Goal: Obtain resource: Download file/media

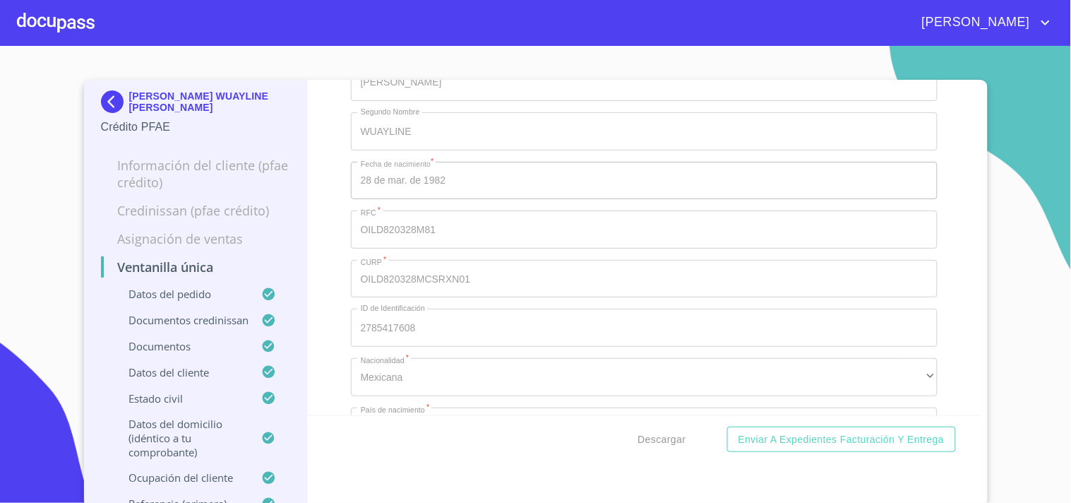
scroll to position [5411, 0]
drag, startPoint x: 64, startPoint y: 45, endPoint x: 66, endPoint y: 25, distance: 20.7
click at [61, 44] on div "[PERSON_NAME] WUAYLINE [PERSON_NAME] Crédito PFAE Información del cliente (PFAE…" at bounding box center [535, 251] width 1071 height 503
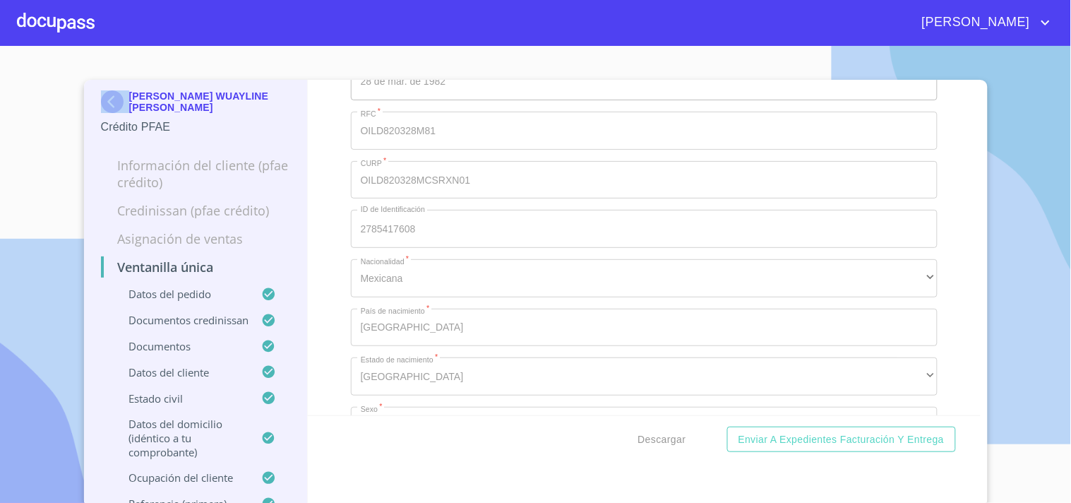
click at [66, 25] on div at bounding box center [56, 22] width 78 height 45
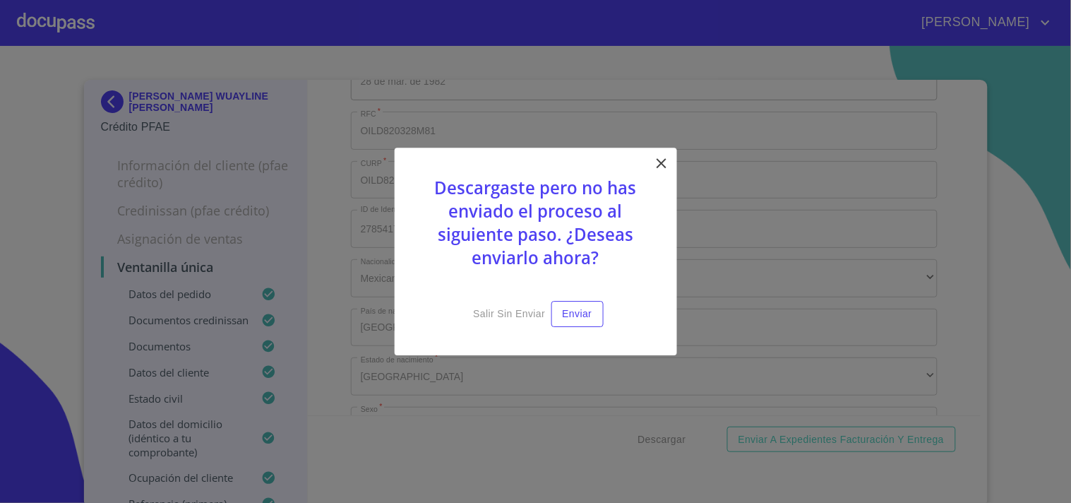
click at [671, 171] on div "Descargaste pero no has enviado el proceso al siguiente paso. ¿Deseas enviarlo …" at bounding box center [536, 252] width 282 height 208
click at [665, 164] on icon at bounding box center [661, 163] width 17 height 17
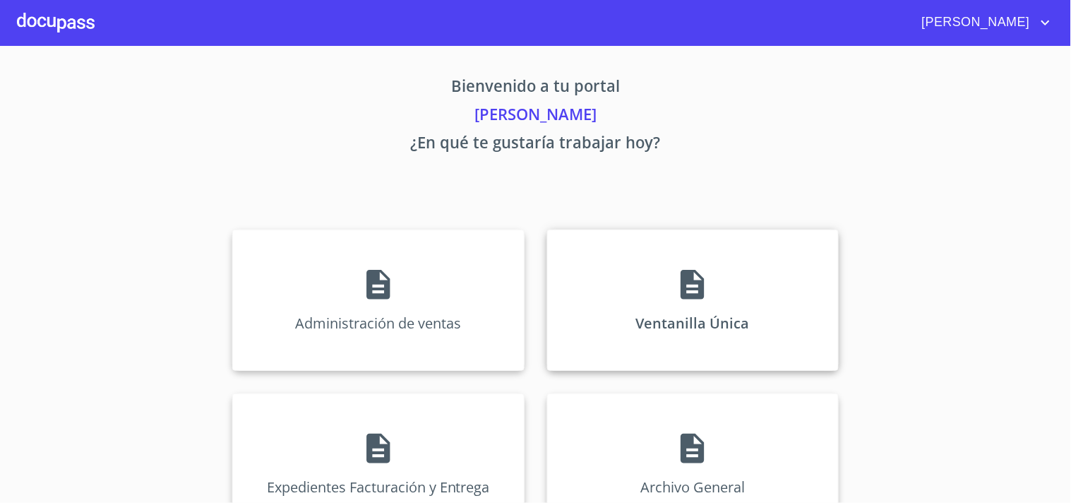
drag, startPoint x: 673, startPoint y: 268, endPoint x: 491, endPoint y: 18, distance: 309.8
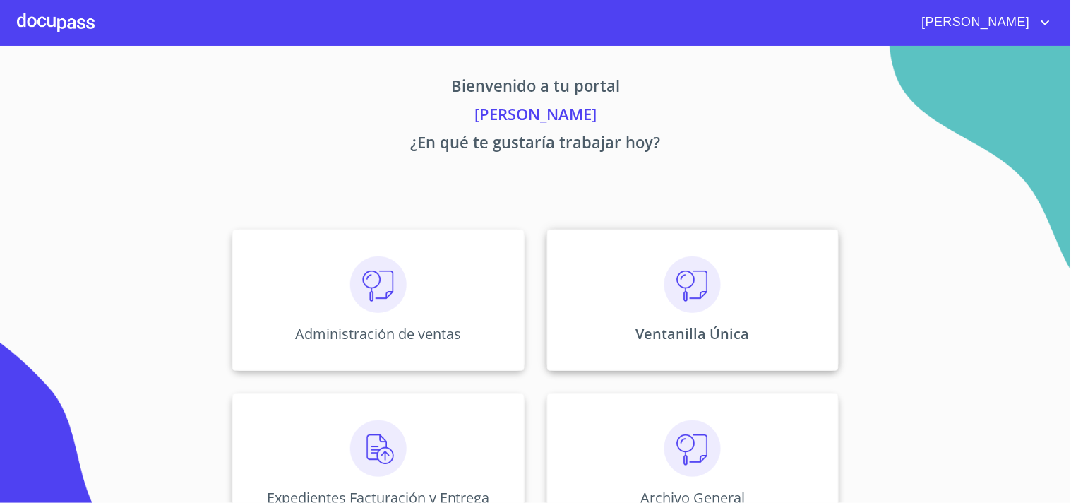
click at [701, 254] on div "Ventanilla Única" at bounding box center [693, 299] width 292 height 141
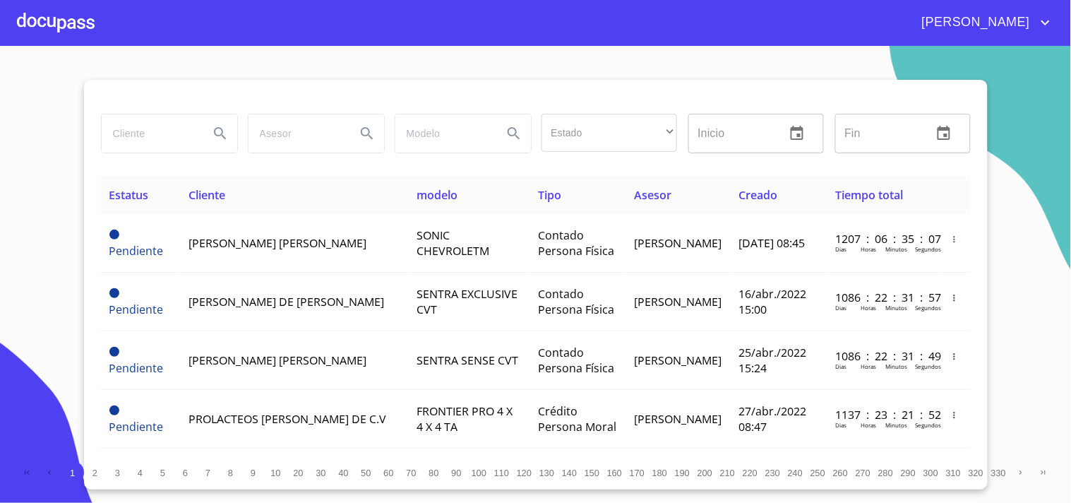
click at [136, 130] on input "search" at bounding box center [150, 133] width 96 height 38
type input "[PERSON_NAME]"
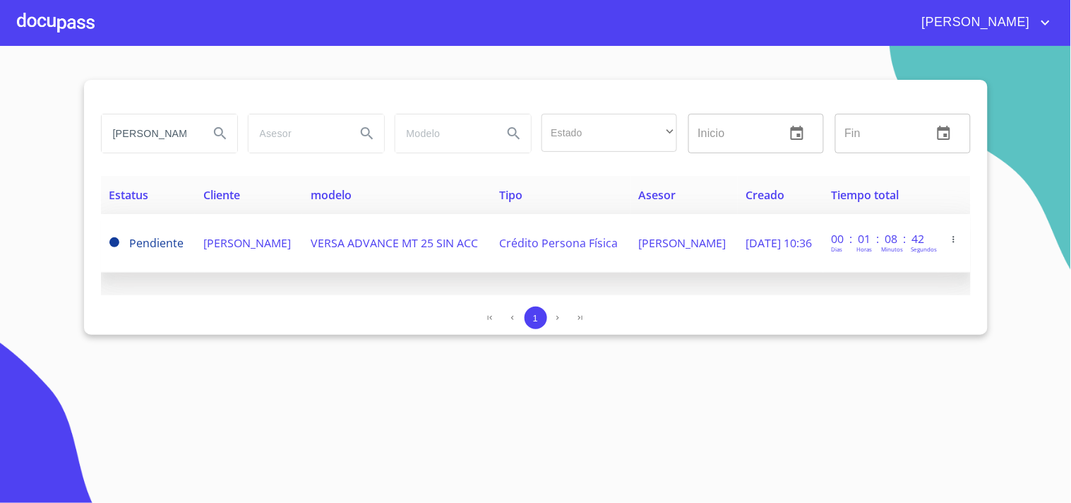
click at [384, 256] on td "VERSA ADVANCE MT 25 SIN ACC" at bounding box center [396, 243] width 189 height 59
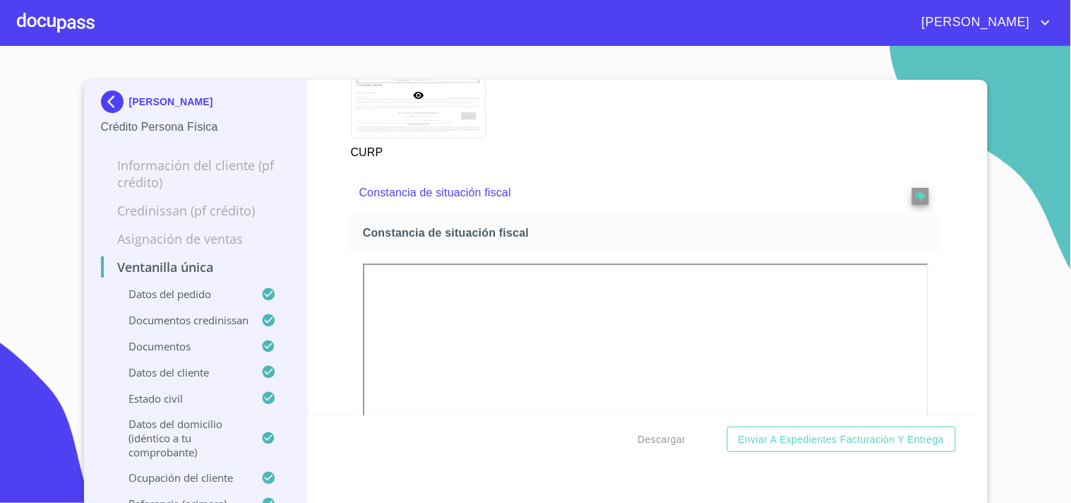
scroll to position [3686, 0]
click at [638, 440] on span "Descargar" at bounding box center [662, 440] width 48 height 18
click at [49, 7] on div at bounding box center [56, 22] width 78 height 45
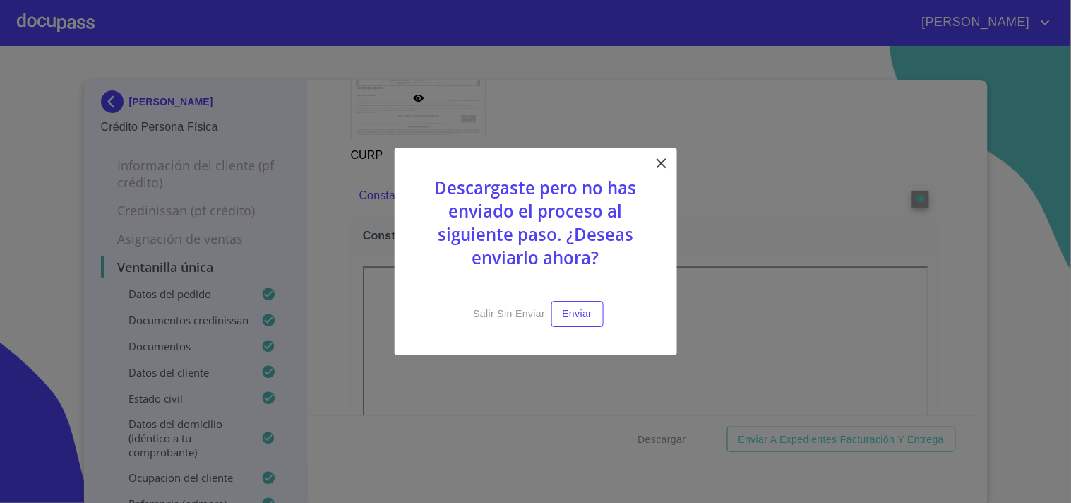
click at [656, 161] on icon at bounding box center [661, 163] width 17 height 17
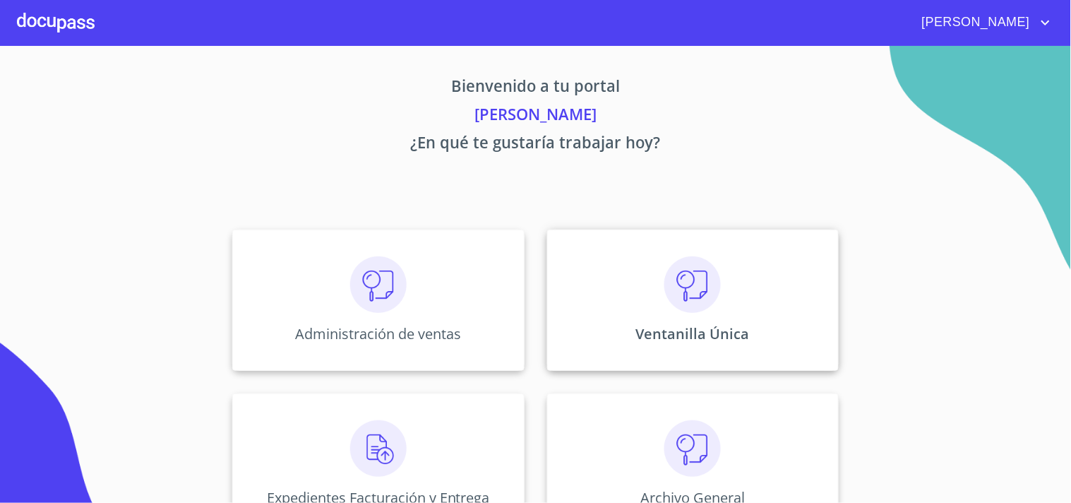
click at [612, 259] on div "Ventanilla Única" at bounding box center [693, 299] width 292 height 141
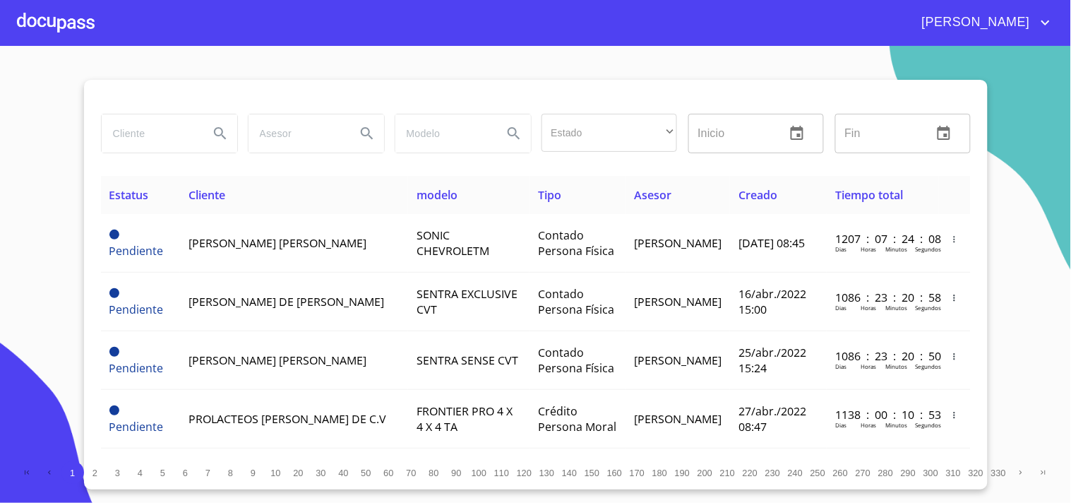
click at [135, 136] on input "search" at bounding box center [150, 133] width 96 height 38
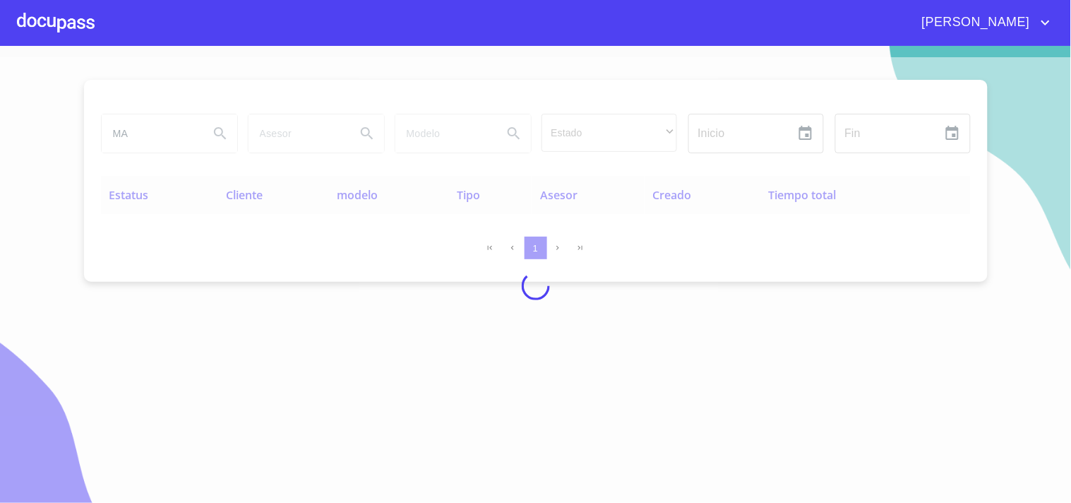
type input "M"
click at [100, 27] on div "[PERSON_NAME]" at bounding box center [574, 22] width 959 height 23
click at [88, 25] on div at bounding box center [56, 22] width 78 height 45
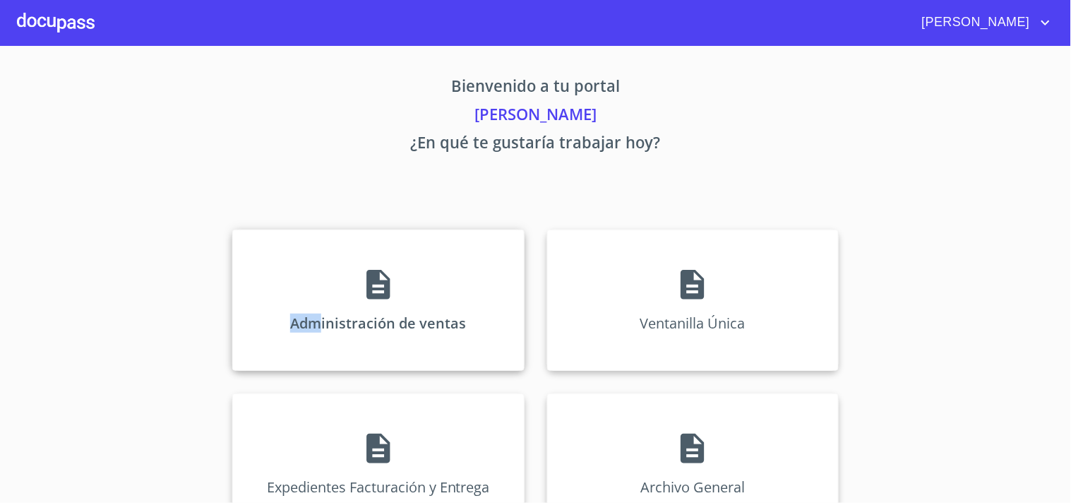
click at [330, 246] on div "Administración de ventas" at bounding box center [378, 299] width 292 height 141
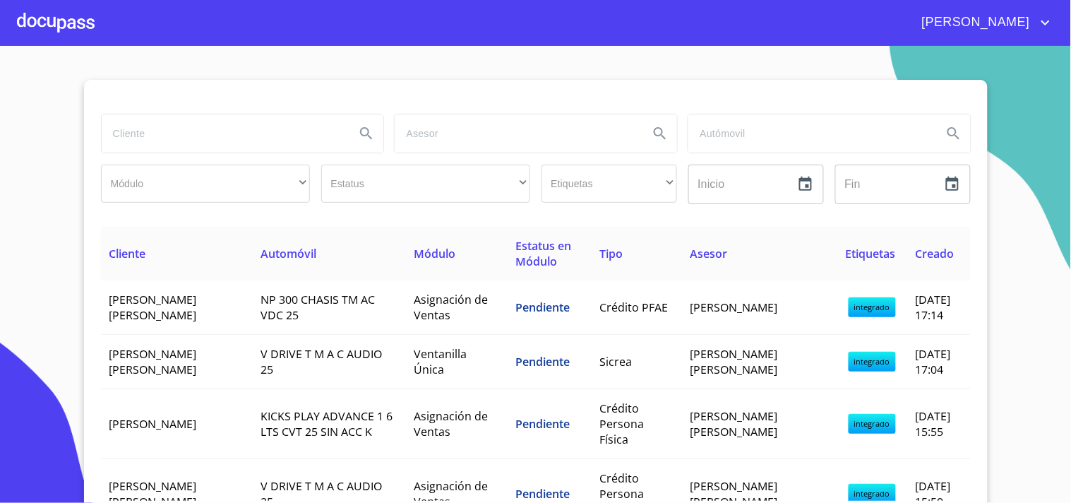
click at [116, 145] on input "search" at bounding box center [223, 133] width 243 height 38
type input "[PERSON_NAME]"
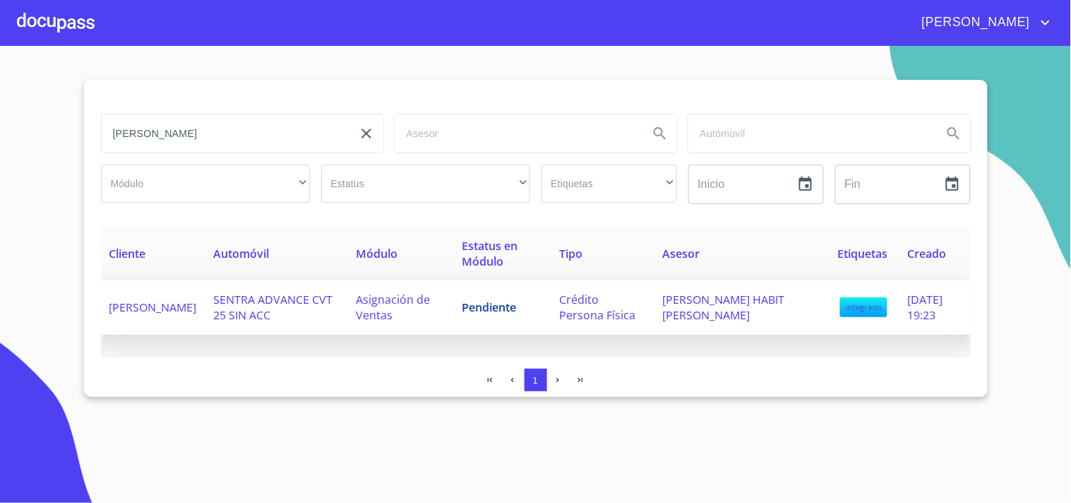
click at [537, 315] on td "Pendiente" at bounding box center [502, 307] width 97 height 54
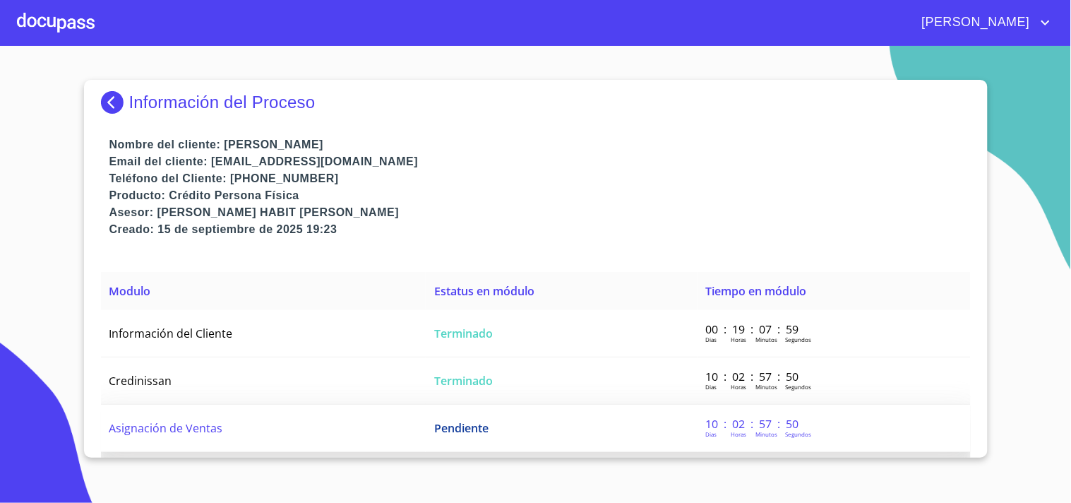
click at [445, 422] on span "Pendiente" at bounding box center [461, 428] width 54 height 16
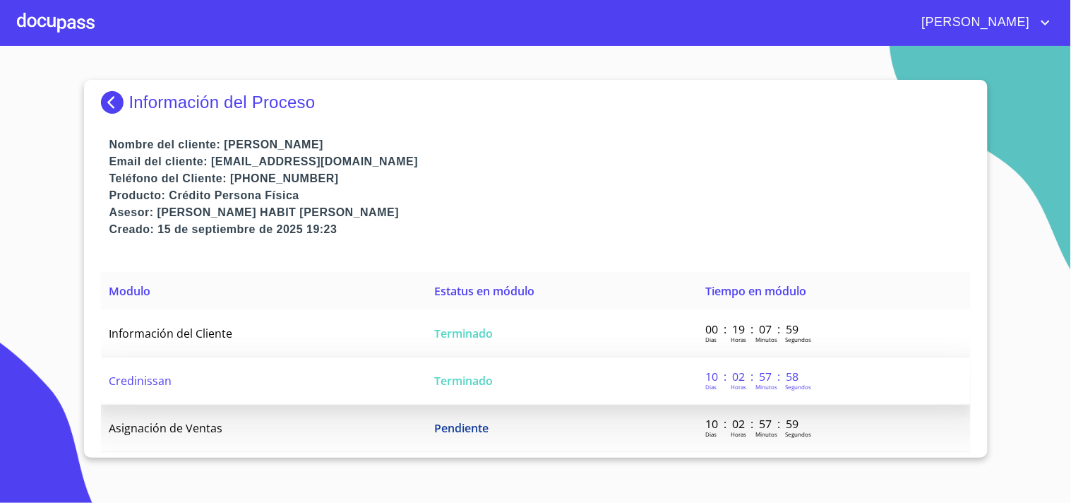
click at [464, 359] on td "Terminado" at bounding box center [561, 380] width 271 height 47
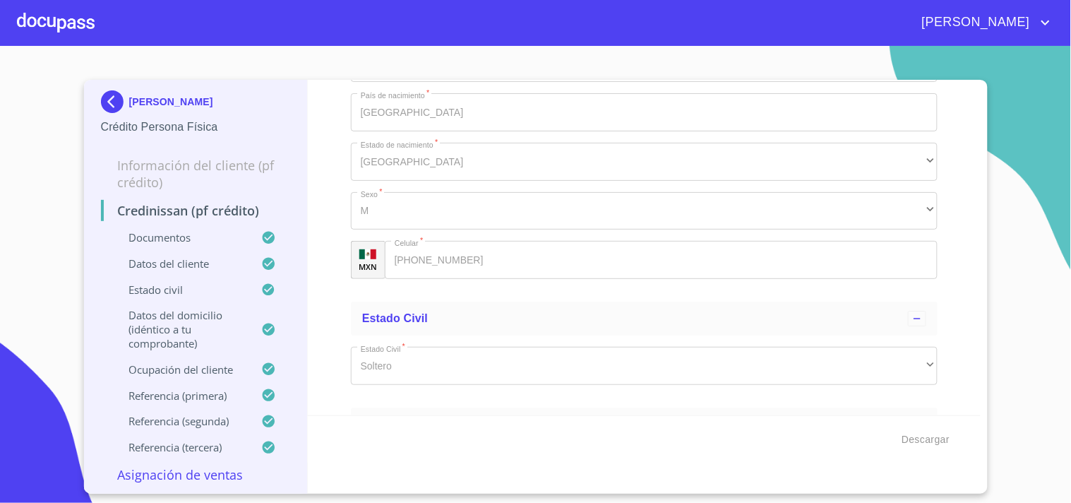
scroll to position [4413, 0]
click at [80, 30] on div at bounding box center [56, 22] width 78 height 45
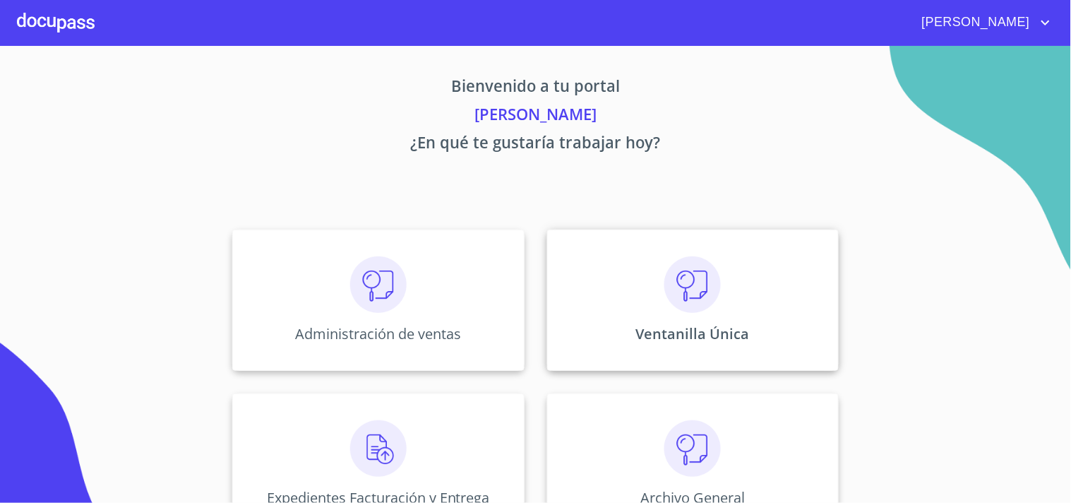
click at [633, 304] on div "Ventanilla Única" at bounding box center [693, 299] width 292 height 141
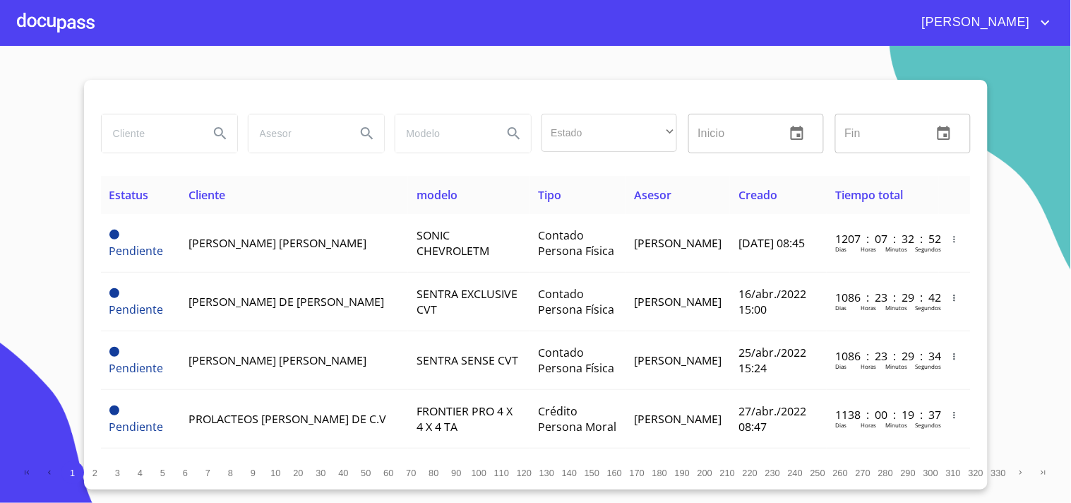
click at [150, 130] on input "search" at bounding box center [150, 133] width 96 height 38
type input "[PERSON_NAME]"
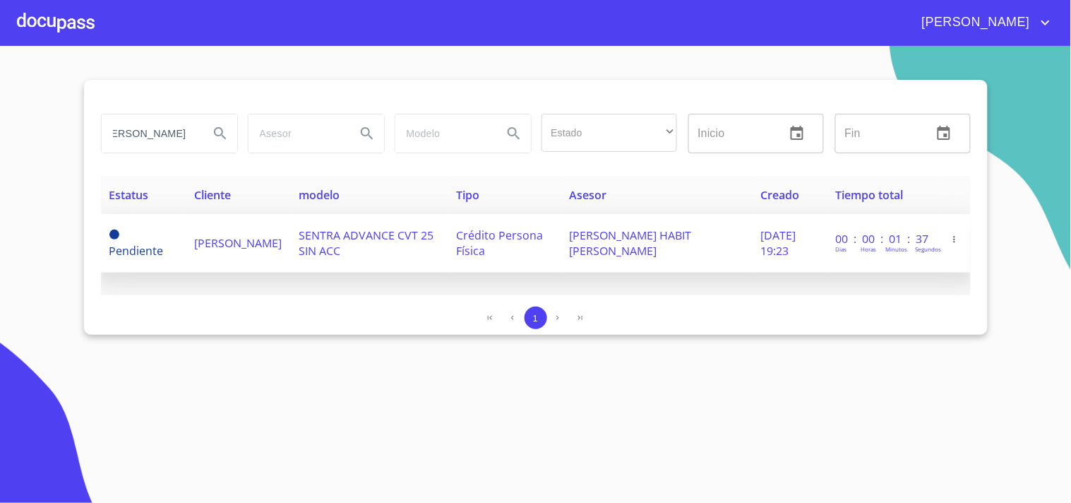
scroll to position [0, 0]
click at [289, 234] on td "[PERSON_NAME]" at bounding box center [238, 243] width 104 height 59
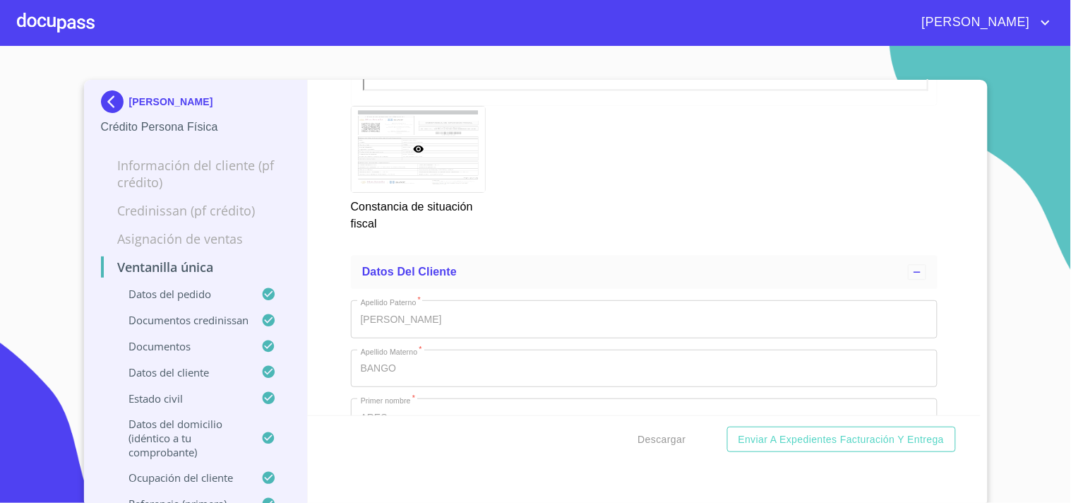
scroll to position [5004, 0]
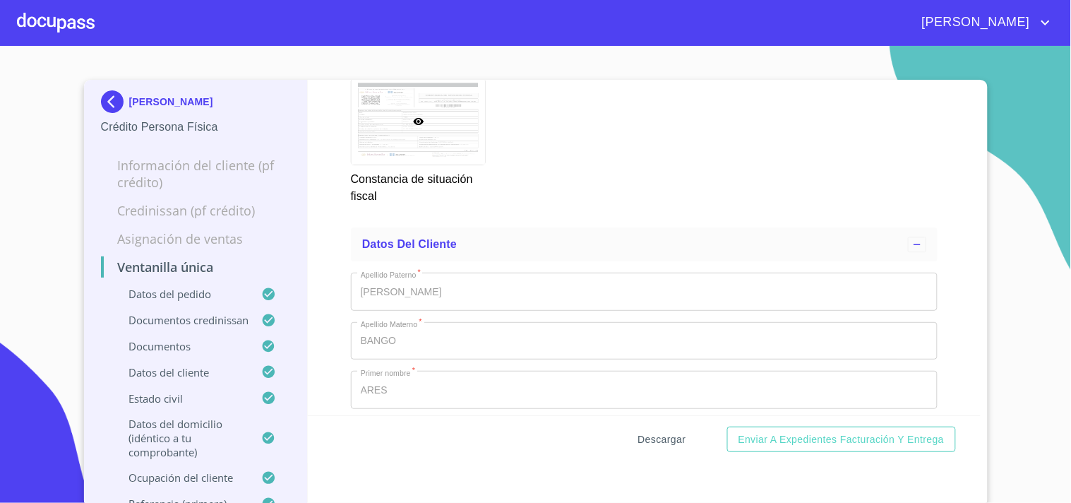
click at [669, 436] on span "Descargar" at bounding box center [662, 440] width 48 height 18
